Goal: Navigation & Orientation: Find specific page/section

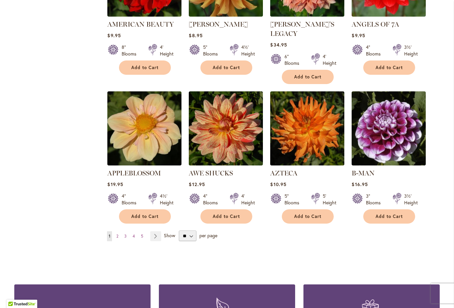
scroll to position [503, 0]
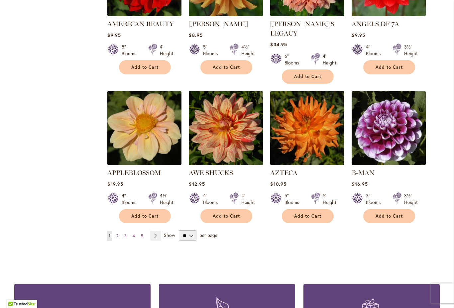
click at [119, 231] on link "Page 2" at bounding box center [117, 236] width 5 height 10
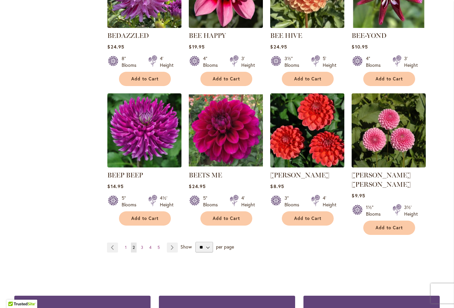
scroll to position [492, 0]
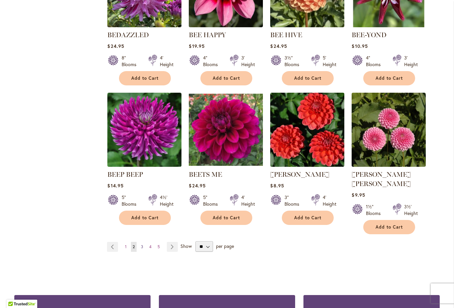
click at [144, 242] on link "Page 3" at bounding box center [142, 247] width 6 height 10
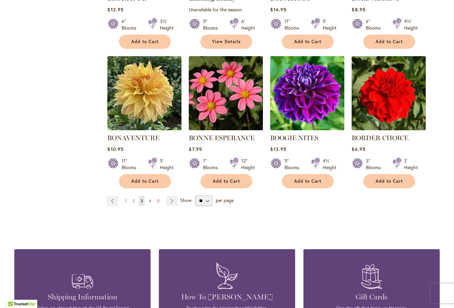
scroll to position [531, 0]
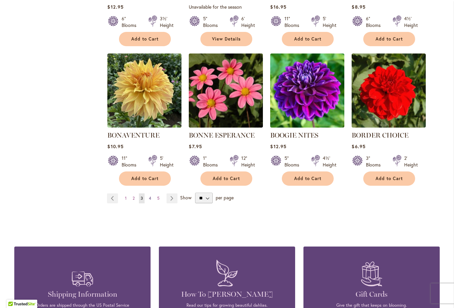
click at [153, 197] on link "Page 4" at bounding box center [150, 198] width 6 height 10
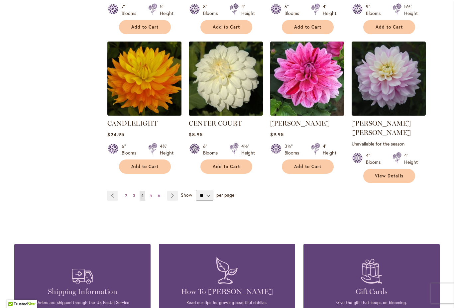
scroll to position [553, 0]
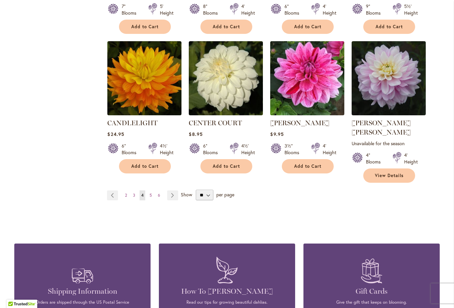
click at [152, 190] on link "Page 5" at bounding box center [151, 195] width 6 height 10
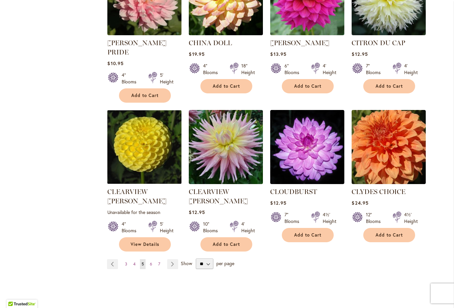
scroll to position [493, 0]
click at [153, 259] on link "Page 6" at bounding box center [151, 264] width 6 height 10
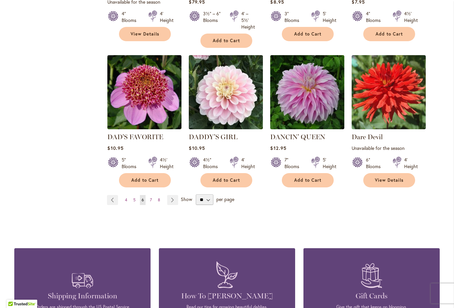
scroll to position [560, 0]
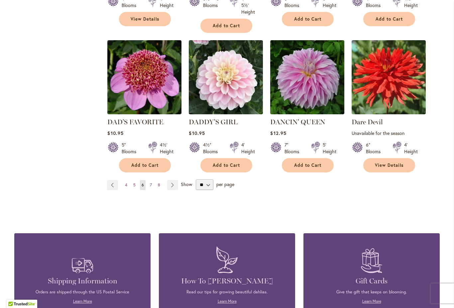
click at [153, 189] on link "Page 7" at bounding box center [150, 185] width 5 height 10
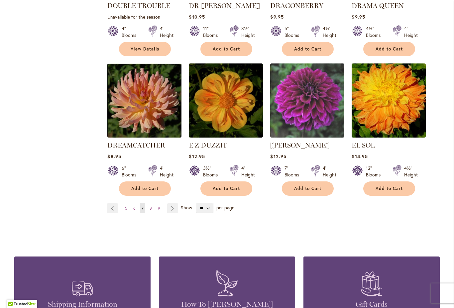
scroll to position [540, 0]
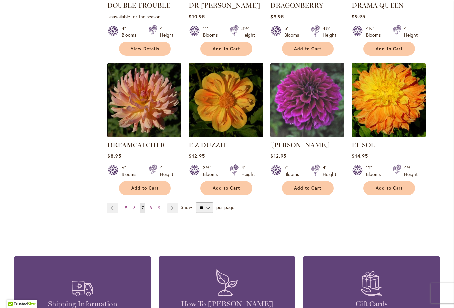
click at [153, 202] on div "Page Page Previous Page 5 Page 6 You're currently reading page 7" at bounding box center [273, 207] width 333 height 11
click at [152, 203] on link "Page 8" at bounding box center [151, 208] width 6 height 10
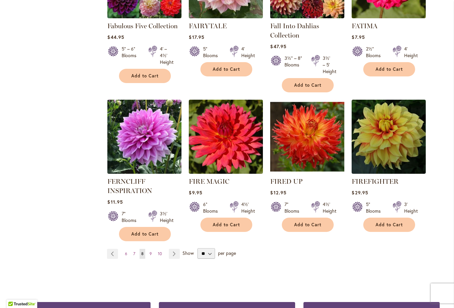
scroll to position [501, 0]
click at [153, 255] on link "Page 9" at bounding box center [151, 254] width 6 height 10
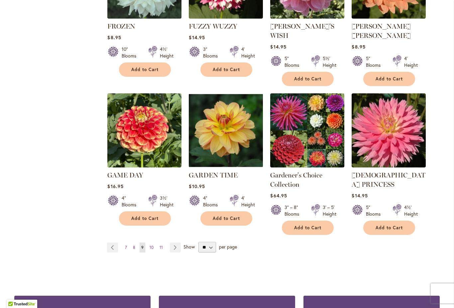
scroll to position [521, 0]
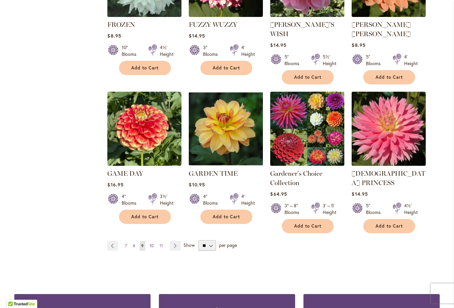
click at [150, 243] on span "10" at bounding box center [152, 245] width 4 height 5
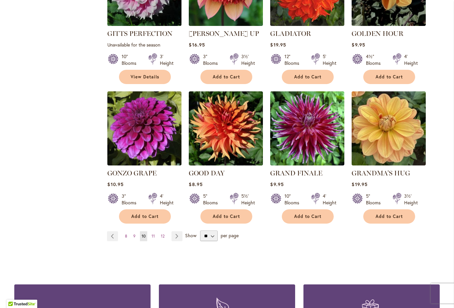
scroll to position [503, 0]
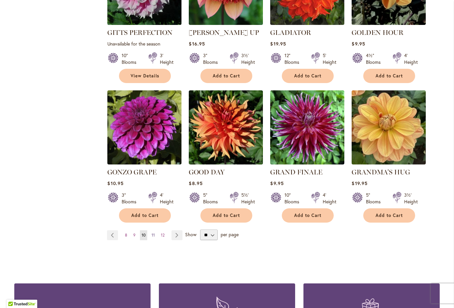
click at [155, 233] on span "11" at bounding box center [153, 235] width 3 height 5
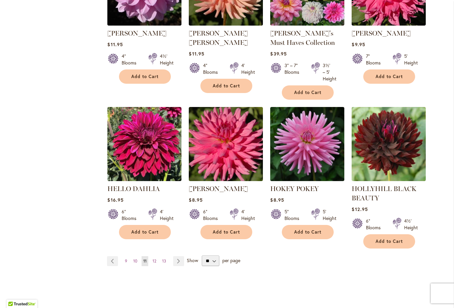
scroll to position [511, 0]
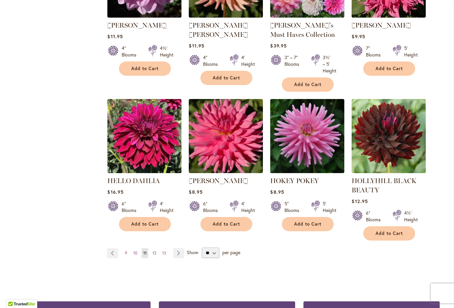
click at [154, 258] on link "Page 12" at bounding box center [154, 253] width 7 height 10
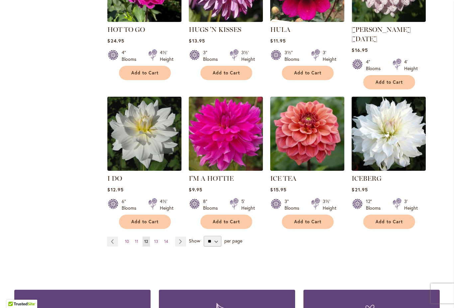
scroll to position [508, 0]
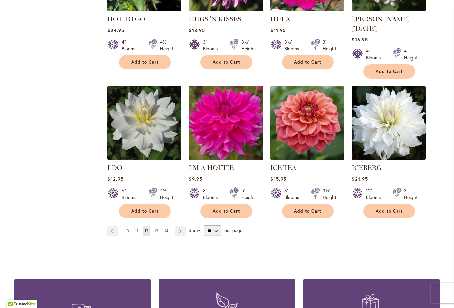
click at [158, 228] on span "13" at bounding box center [156, 230] width 4 height 5
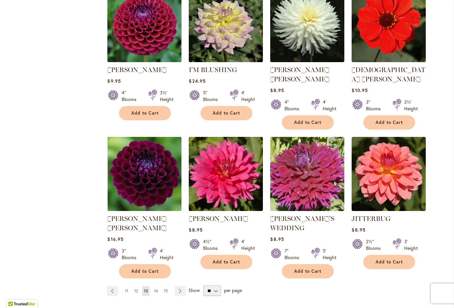
scroll to position [468, 0]
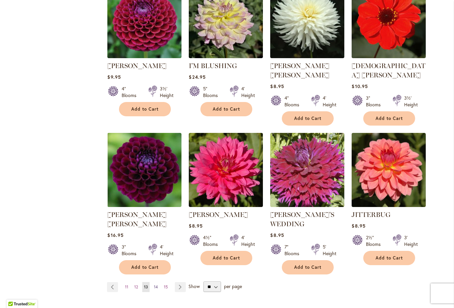
click at [159, 282] on link "Page 14" at bounding box center [155, 287] width 7 height 10
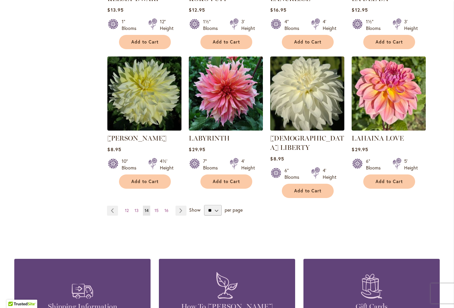
scroll to position [530, 0]
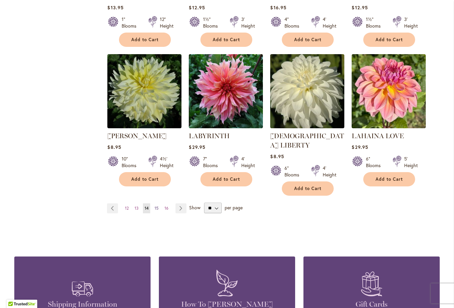
click at [157, 206] on span "15" at bounding box center [157, 208] width 4 height 5
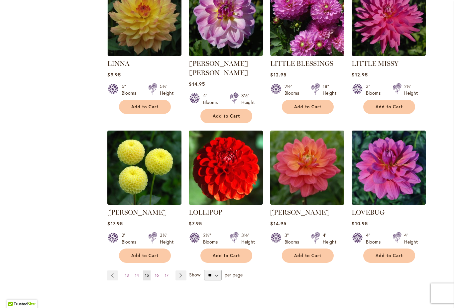
scroll to position [470, 0]
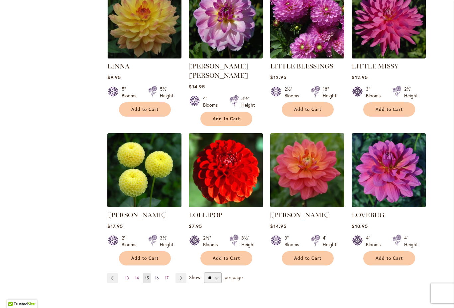
click at [159, 273] on link "Page 16" at bounding box center [156, 278] width 7 height 10
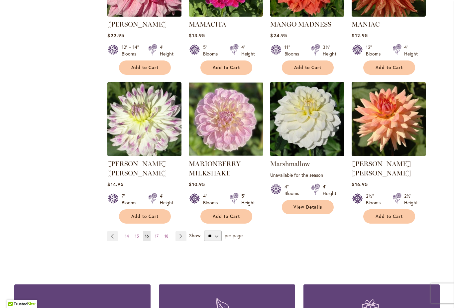
scroll to position [506, 0]
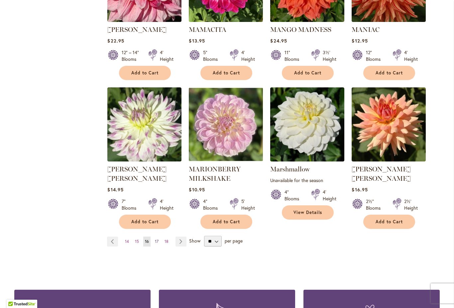
click at [154, 237] on link "Page 17" at bounding box center [156, 242] width 7 height 10
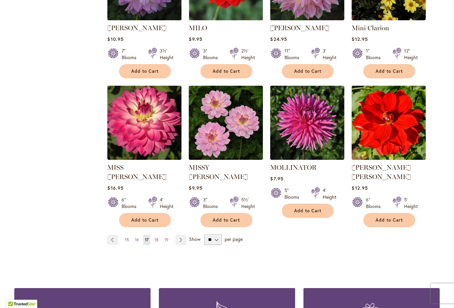
scroll to position [498, 0]
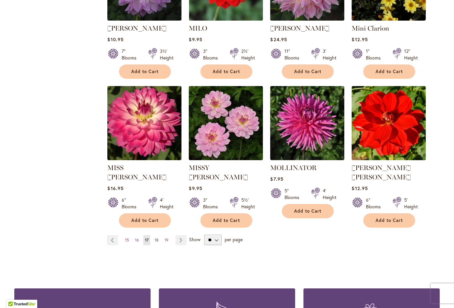
click at [159, 235] on link "Page 18" at bounding box center [156, 240] width 7 height 10
